Goal: Transaction & Acquisition: Purchase product/service

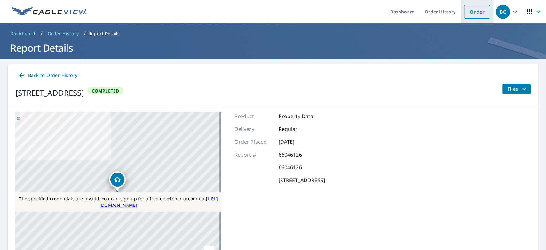
click at [472, 13] on link "Order" at bounding box center [477, 11] width 26 height 13
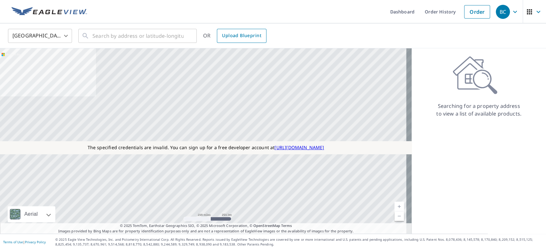
click at [236, 35] on span "Upload Blueprint" at bounding box center [241, 36] width 39 height 8
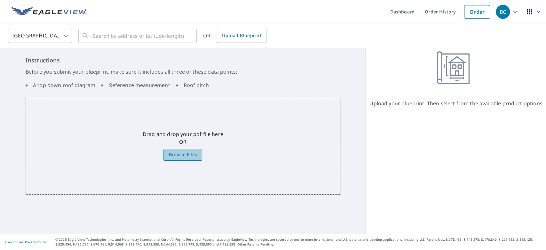
click at [174, 151] on span "Browse Files" at bounding box center [182, 155] width 28 height 8
click at [0, 0] on input "Browse Files" at bounding box center [0, 0] width 0 height 0
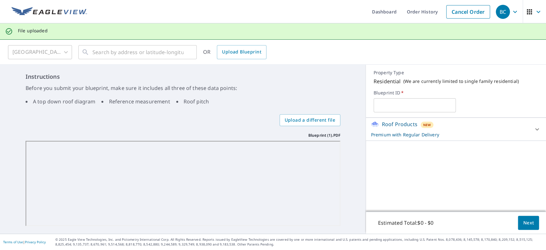
click at [394, 109] on input "text" at bounding box center [414, 105] width 82 height 18
type input "6"
click at [415, 132] on p "Premium with Regular Delivery" at bounding box center [450, 134] width 158 height 7
click at [523, 220] on span "Next" at bounding box center [528, 223] width 11 height 8
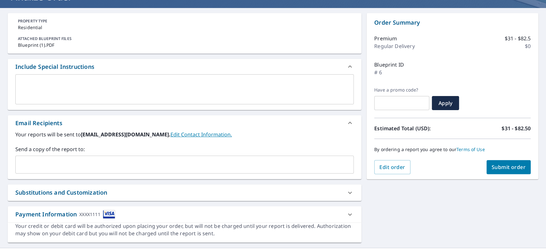
scroll to position [52, 0]
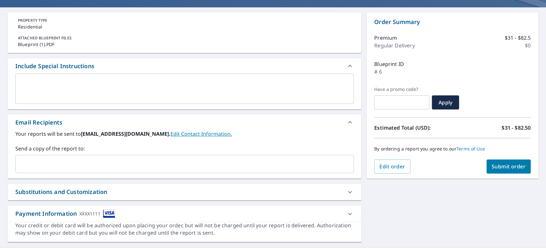
click at [497, 165] on span "Submit order" at bounding box center [508, 166] width 34 height 7
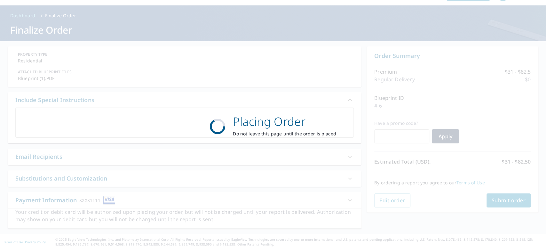
scroll to position [18, 0]
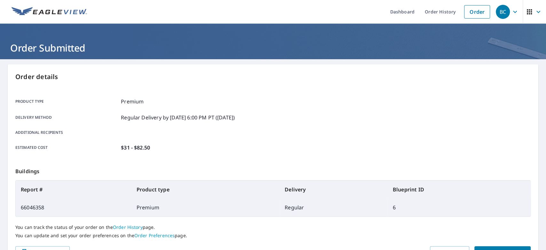
scroll to position [36, 0]
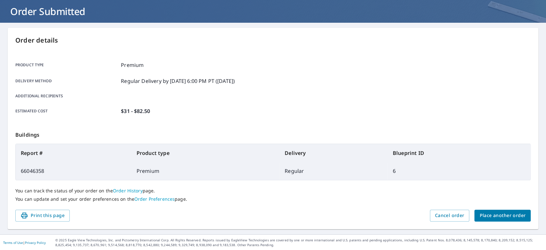
click at [144, 199] on link "Order Preferences" at bounding box center [154, 199] width 40 height 6
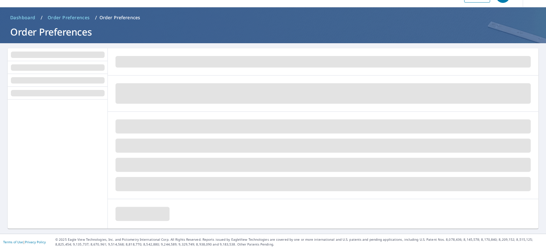
scroll to position [15, 0]
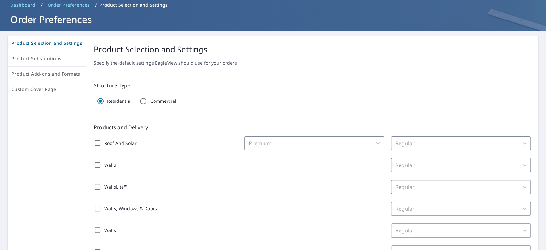
scroll to position [27, 0]
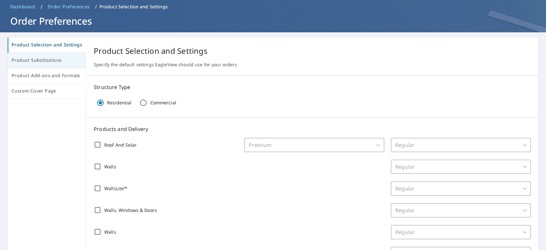
click at [31, 57] on span "Product Substitutions" at bounding box center [47, 60] width 70 height 8
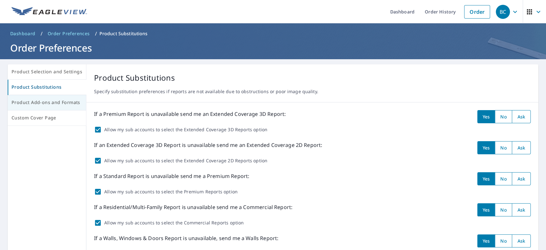
click at [37, 102] on span "Product Add-ons and Formats" at bounding box center [47, 102] width 71 height 8
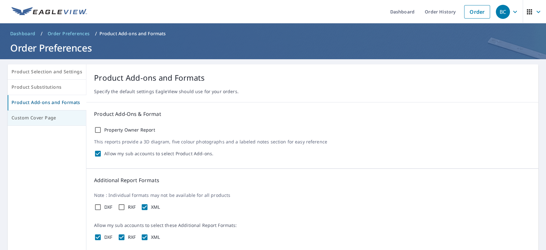
click at [35, 117] on span "Custom Cover Page" at bounding box center [47, 118] width 71 height 8
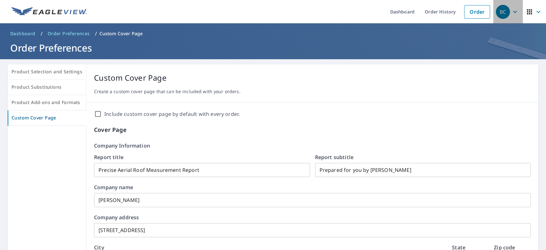
click at [508, 16] on span "BC" at bounding box center [507, 11] width 24 height 15
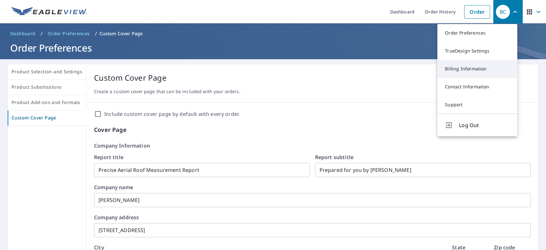
click at [455, 66] on link "Billing Information" at bounding box center [477, 69] width 80 height 18
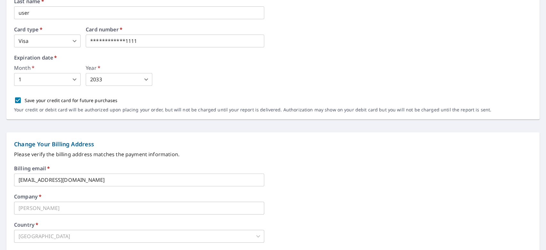
scroll to position [133, 0]
click at [81, 173] on input "[EMAIL_ADDRESS][DOMAIN_NAME]" at bounding box center [139, 178] width 250 height 13
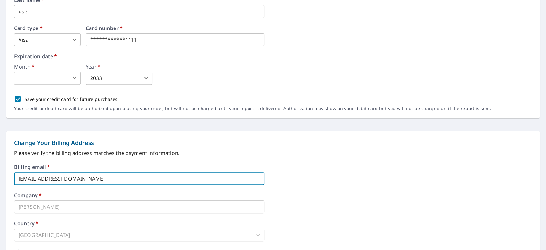
scroll to position [0, 0]
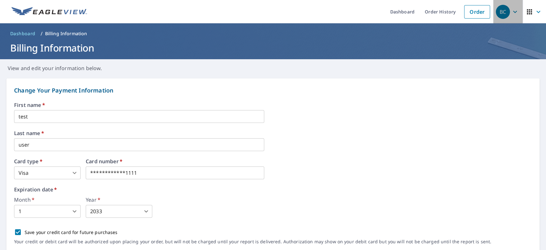
click at [513, 12] on icon "button" at bounding box center [515, 12] width 4 height 2
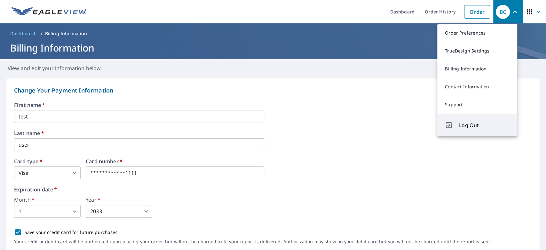
click at [468, 126] on span "Log Out" at bounding box center [484, 125] width 50 height 8
